Goal: Transaction & Acquisition: Purchase product/service

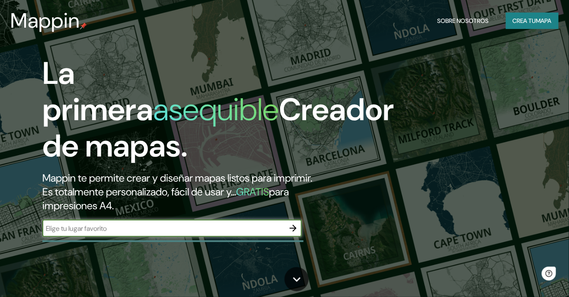
click at [544, 27] on button "Crea tu mapa" at bounding box center [532, 21] width 53 height 16
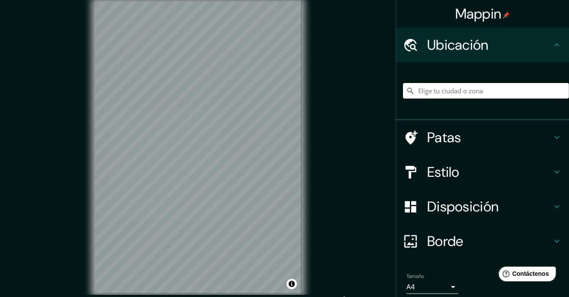
click at [492, 93] on input "Elige tu ciudad o zona" at bounding box center [486, 91] width 166 height 16
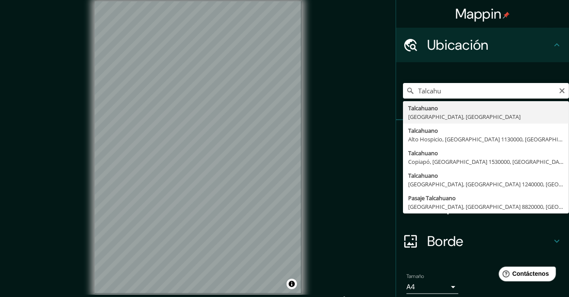
type input "Talcahuano, [GEOGRAPHIC_DATA], [GEOGRAPHIC_DATA]"
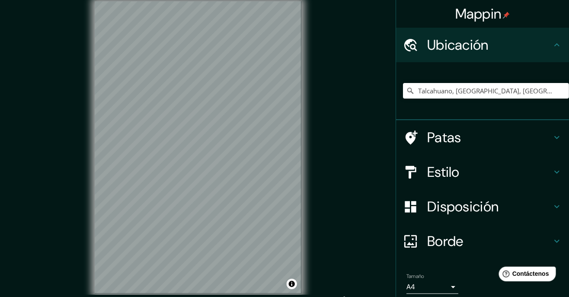
click at [551, 182] on div "Estilo" at bounding box center [482, 172] width 173 height 35
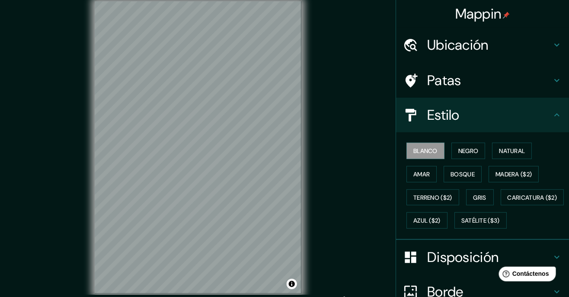
click at [521, 155] on font "Natural" at bounding box center [512, 150] width 26 height 11
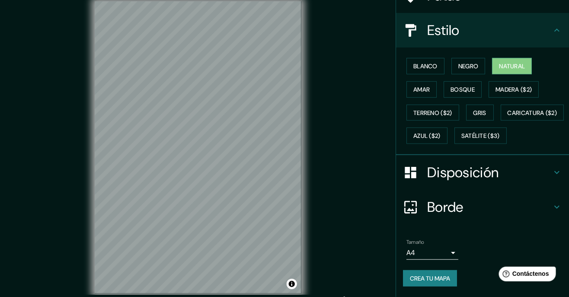
click at [527, 176] on h4 "Disposición" at bounding box center [489, 172] width 125 height 17
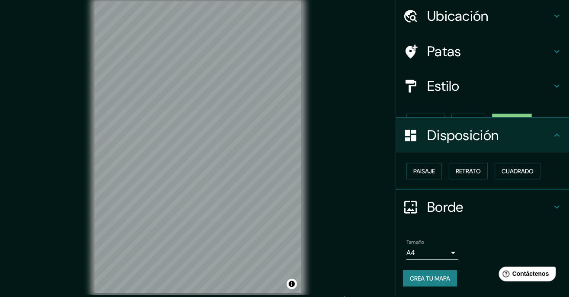
scroll to position [14, 0]
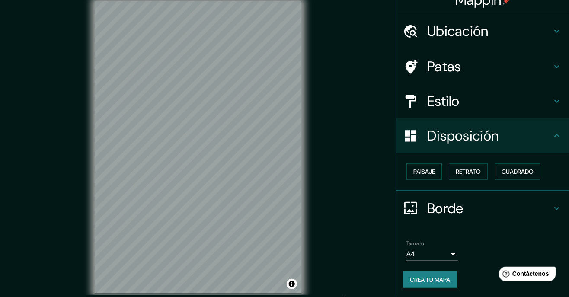
click at [429, 178] on button "Paisaje" at bounding box center [424, 171] width 35 height 16
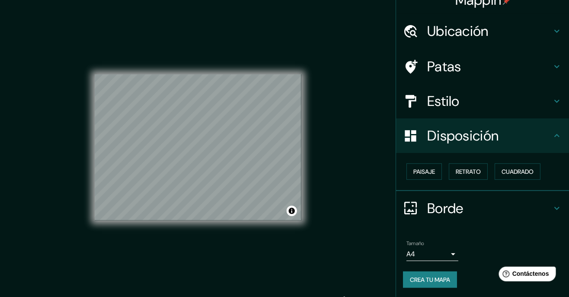
click at [519, 177] on button "Cuadrado" at bounding box center [518, 171] width 46 height 16
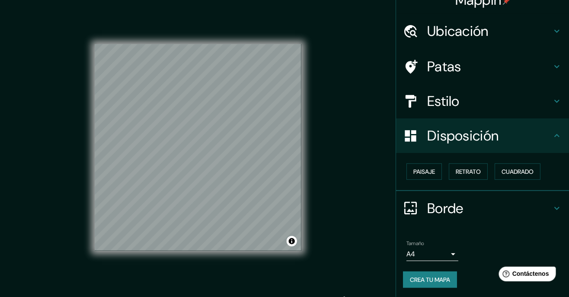
click at [469, 177] on button "Retrato" at bounding box center [468, 171] width 39 height 16
